Goal: Transaction & Acquisition: Purchase product/service

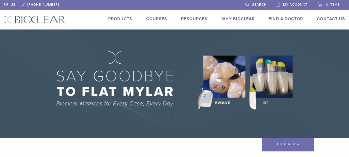
click at [301, 3] on span "My Account" at bounding box center [295, 5] width 24 height 4
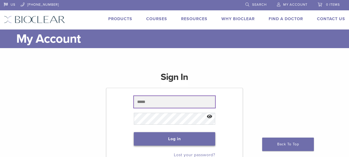
type input "**********"
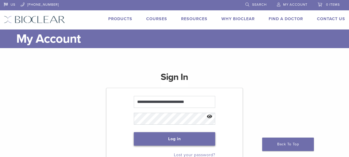
click at [183, 141] on button "Log in" at bounding box center [175, 138] width 82 height 13
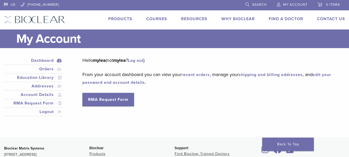
click at [117, 15] on div "US [PHONE_NUMBER] Search My Account 0 items Cart No products in the cart. Back …" at bounding box center [174, 14] width 349 height 29
click at [117, 19] on link "Products" at bounding box center [120, 18] width 24 height 5
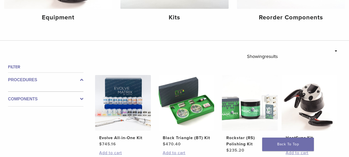
scroll to position [52, 0]
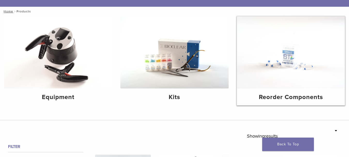
click at [292, 77] on img at bounding box center [291, 52] width 108 height 72
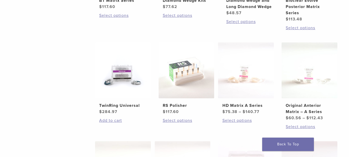
scroll to position [186, 0]
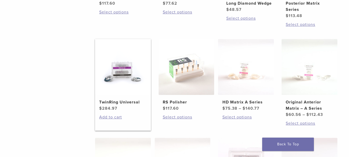
click at [114, 99] on h2 "TwinRing Universal" at bounding box center [122, 102] width 47 height 6
